Goal: Information Seeking & Learning: Learn about a topic

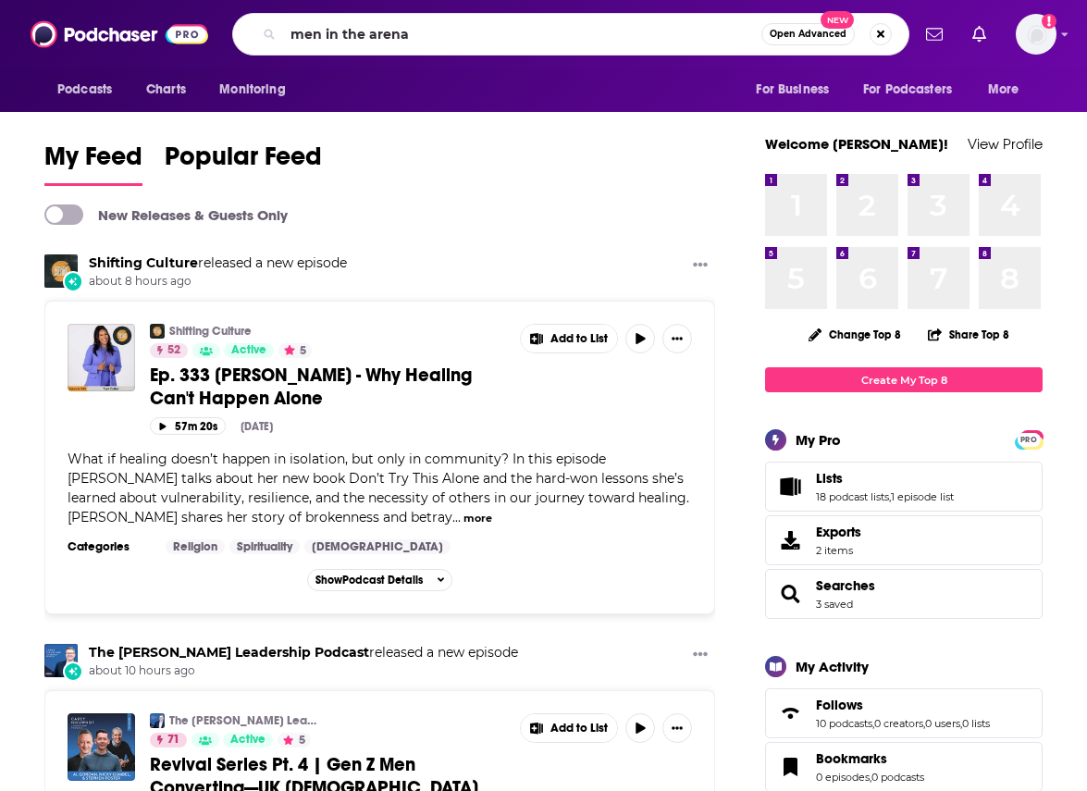
type input "men in the arena"
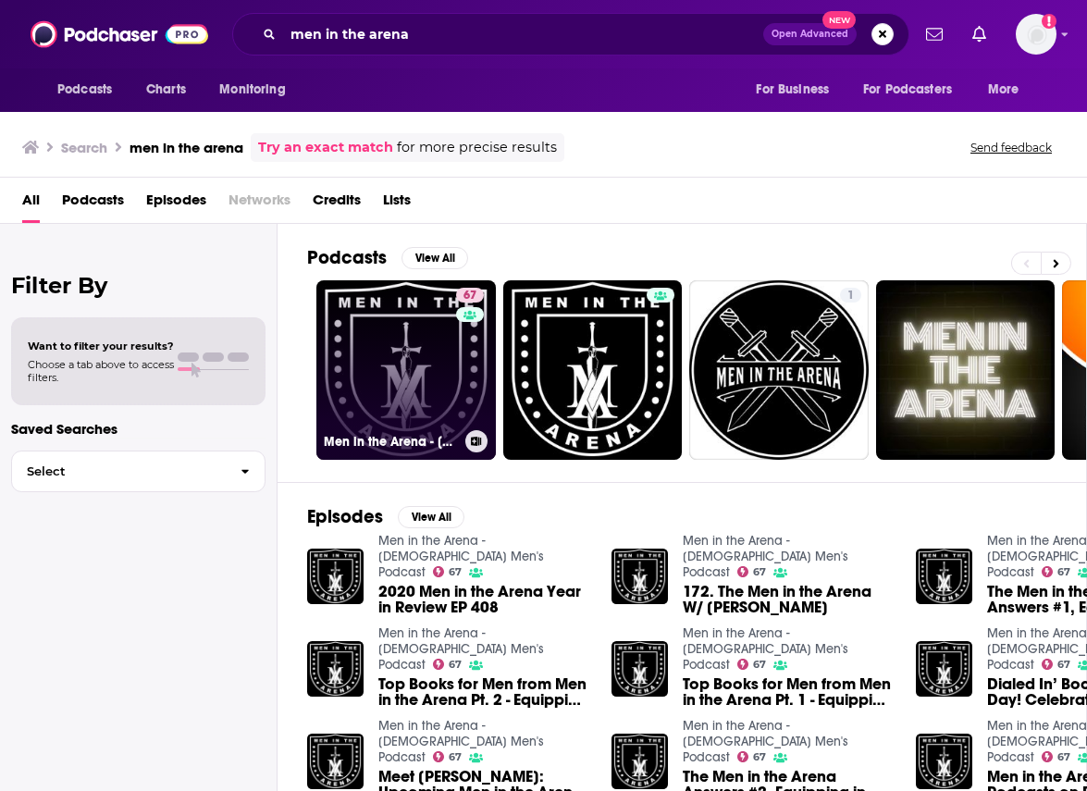
click at [422, 360] on link "67 Men in the Arena - [DEMOGRAPHIC_DATA] Men's Podcast" at bounding box center [405, 369] width 179 height 179
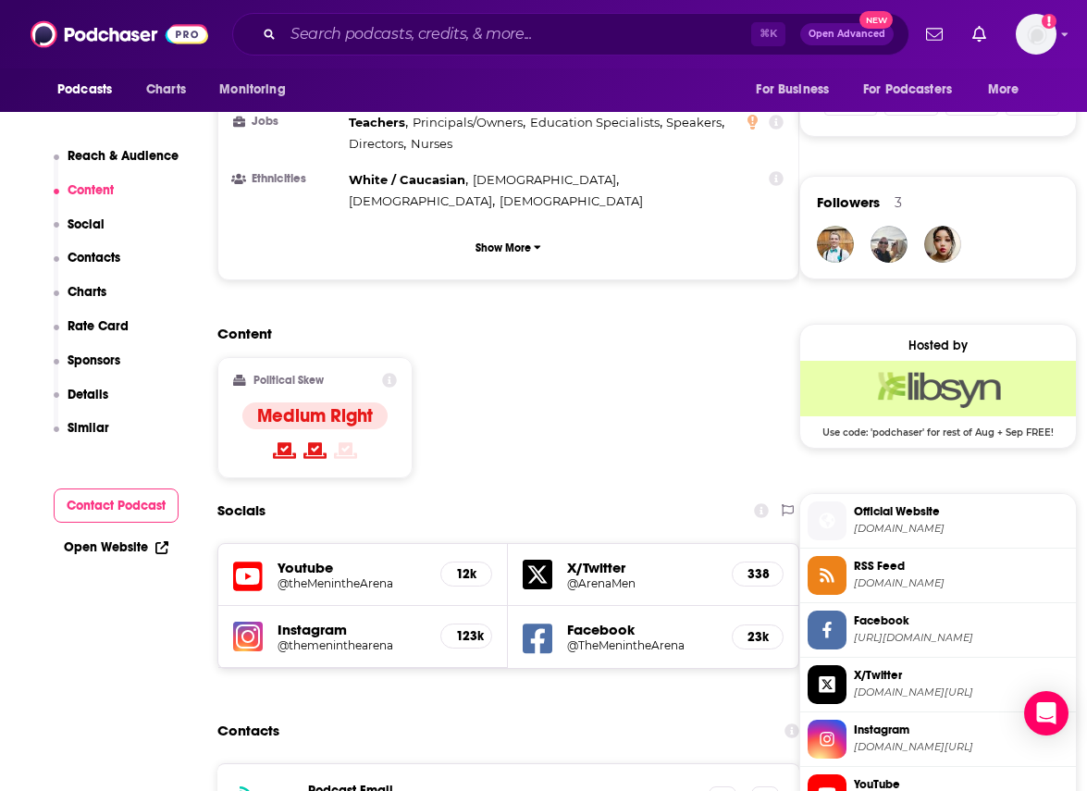
scroll to position [1251, 0]
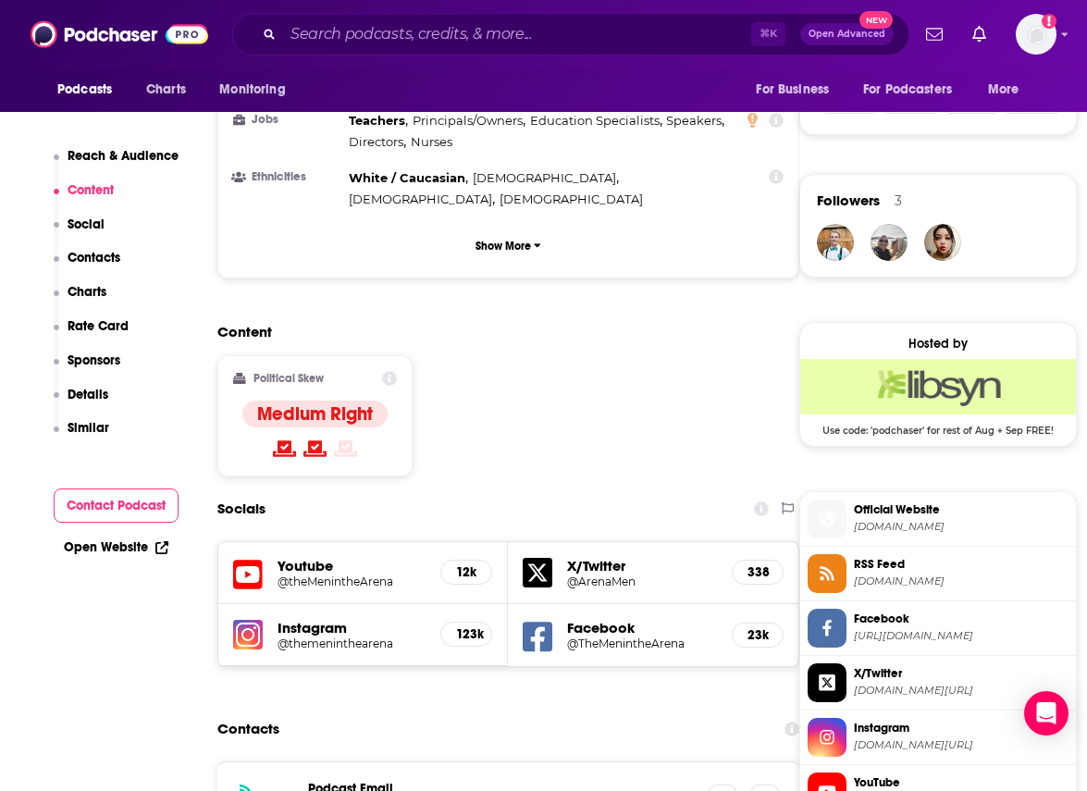
click at [461, 559] on div "12k" at bounding box center [466, 571] width 52 height 25
click at [463, 564] on h5 "12k" at bounding box center [466, 572] width 20 height 16
click at [279, 574] on h5 "@theMenintheArena" at bounding box center [351, 581] width 148 height 14
